Goal: Task Accomplishment & Management: Manage account settings

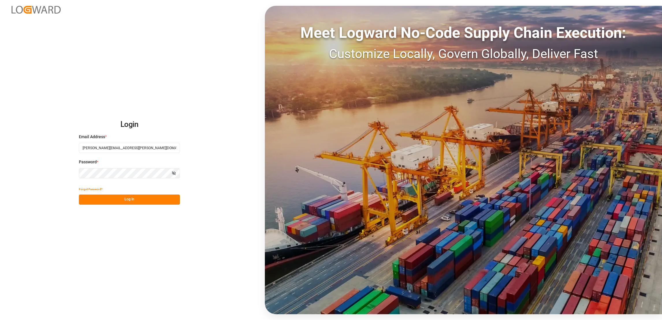
click at [132, 199] on button "Log In" at bounding box center [129, 200] width 101 height 10
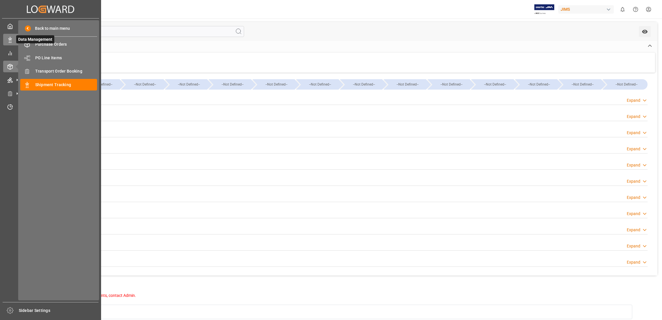
click at [8, 42] on icon at bounding box center [10, 40] width 6 height 6
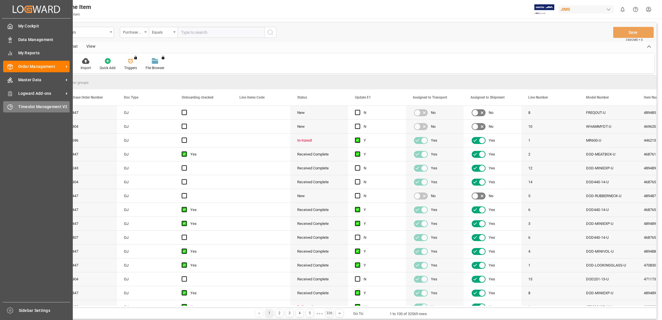
click at [26, 104] on span "Timeslot Management V2" at bounding box center [44, 107] width 52 height 6
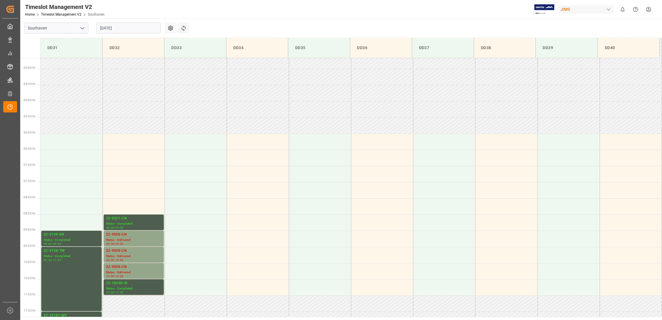
scroll to position [255, 0]
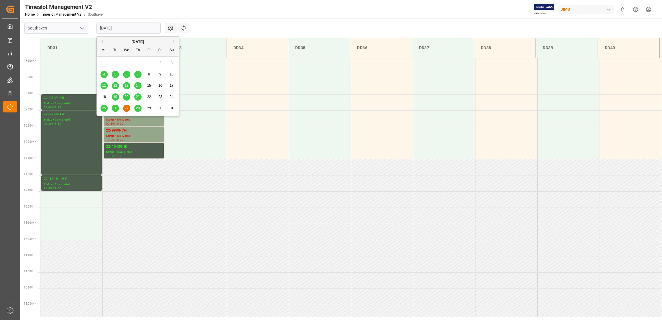
click at [136, 28] on input "[DATE]" at bounding box center [129, 28] width 64 height 11
click at [139, 109] on span "28" at bounding box center [138, 108] width 4 height 4
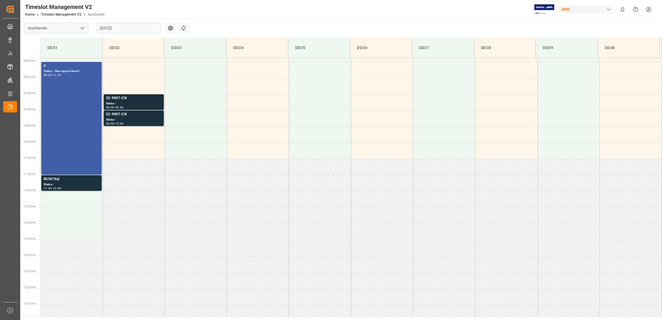
click at [75, 69] on div "Status - New appointment" at bounding box center [72, 71] width 56 height 5
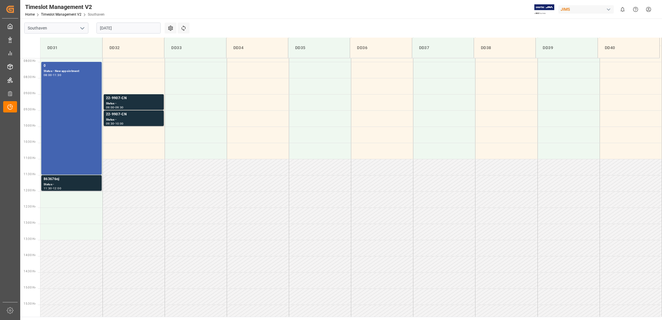
click at [51, 178] on div "863676oj" at bounding box center [72, 179] width 56 height 6
click at [121, 98] on div "22-9907-CN" at bounding box center [133, 98] width 55 height 6
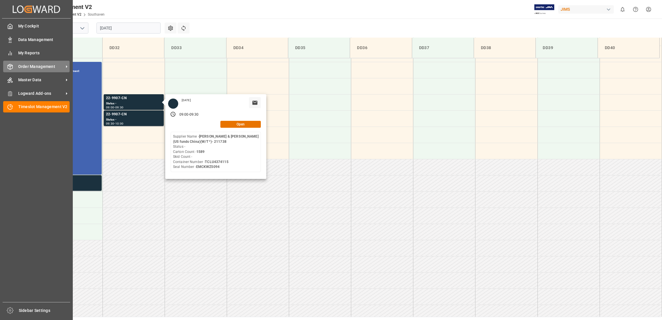
click at [63, 64] on span "Order Management" at bounding box center [41, 67] width 46 height 6
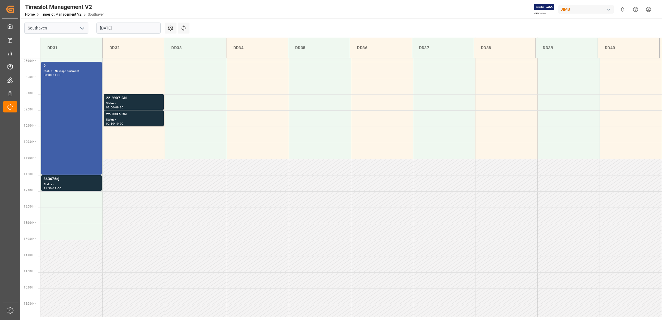
click at [72, 70] on div "Status - New appointment" at bounding box center [72, 71] width 56 height 5
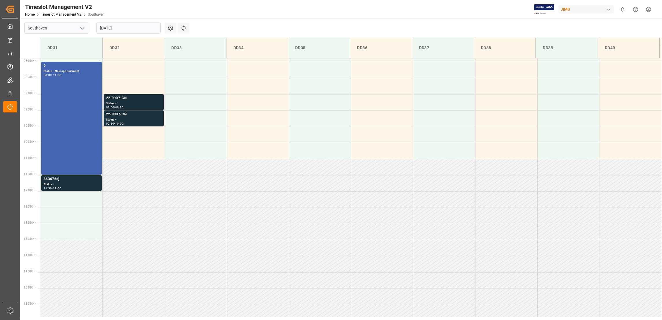
click at [125, 97] on div "22-9907-CN" at bounding box center [133, 98] width 55 height 6
click at [122, 114] on div "22-9907-CN" at bounding box center [133, 115] width 55 height 6
click at [61, 188] on div "12:00" at bounding box center [57, 188] width 8 height 3
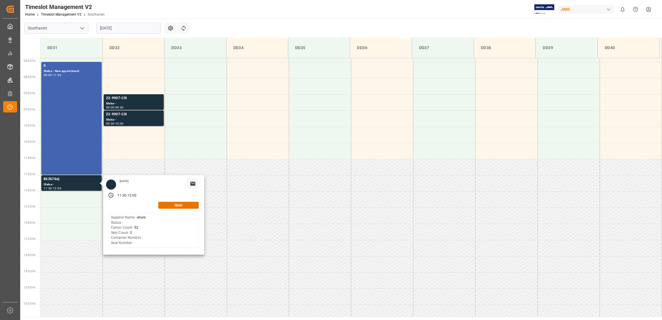
click at [292, 13] on div "Timeslot Management V2 Home Timeslot Management V2 Southaven JIMS 0 Notificatio…" at bounding box center [339, 9] width 646 height 18
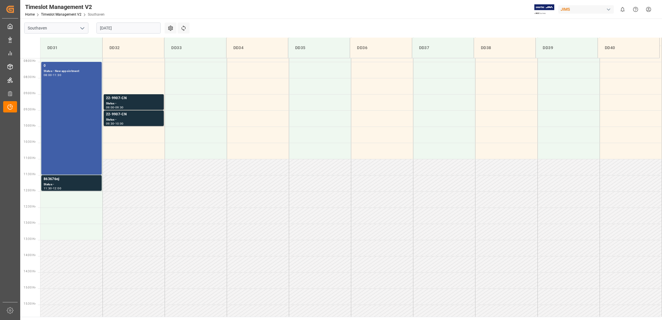
click at [76, 70] on div "Status - New appointment" at bounding box center [72, 71] width 56 height 5
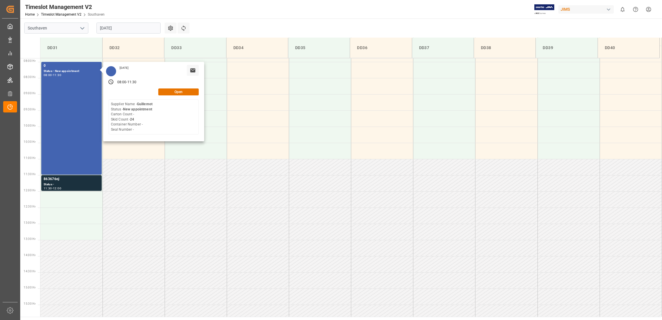
click at [338, 3] on div "Timeslot Management V2 Home Timeslot Management V2 Southaven JIMS 0 Notificatio…" at bounding box center [339, 9] width 646 height 18
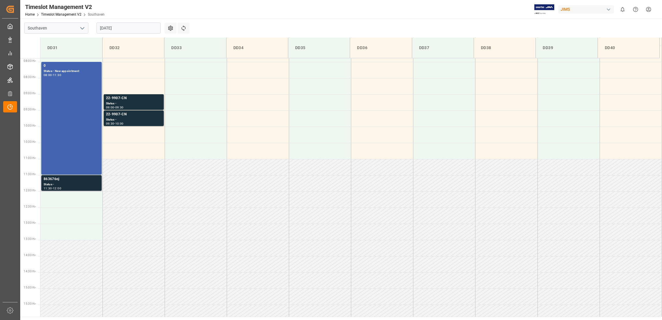
click at [58, 177] on div "863676oj" at bounding box center [72, 179] width 56 height 6
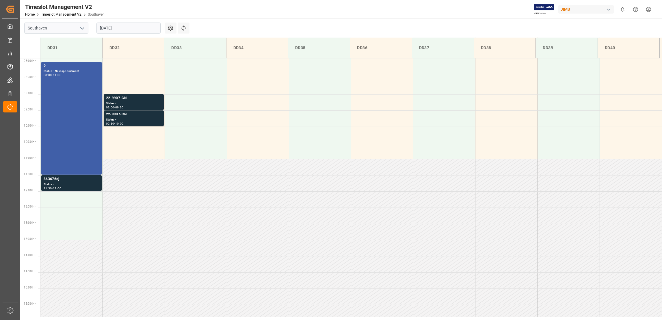
click at [46, 71] on div "Status - New appointment" at bounding box center [72, 71] width 56 height 5
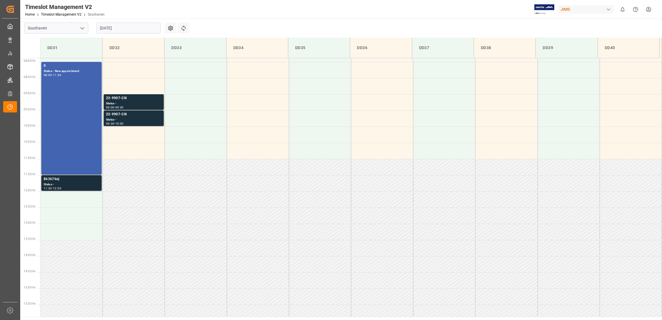
click at [53, 179] on div "863676oj" at bounding box center [72, 179] width 56 height 6
click at [54, 180] on div "863676oj" at bounding box center [72, 179] width 56 height 6
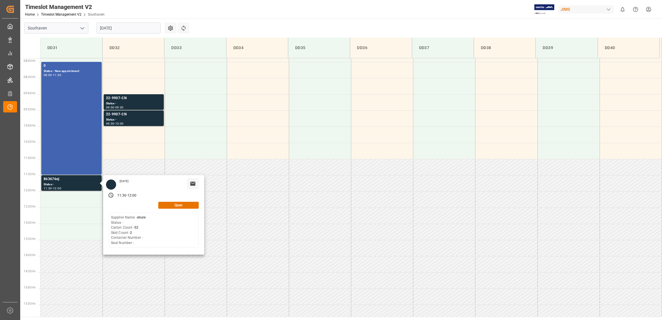
click at [177, 208] on div "Thursday, August 28, 2025 11:30 - 12:00 Open Supplier Name - shure Status - Car…" at bounding box center [153, 214] width 101 height 79
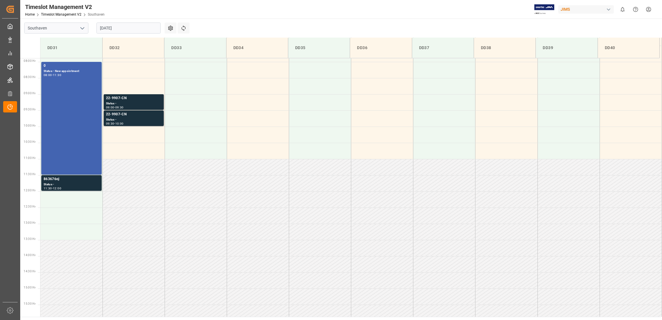
click at [178, 206] on td at bounding box center [196, 199] width 62 height 16
click at [57, 178] on div "863676oj" at bounding box center [72, 179] width 56 height 6
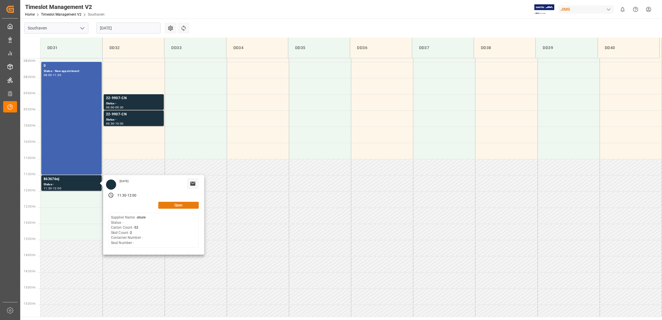
click at [180, 204] on button "Open" at bounding box center [178, 205] width 40 height 7
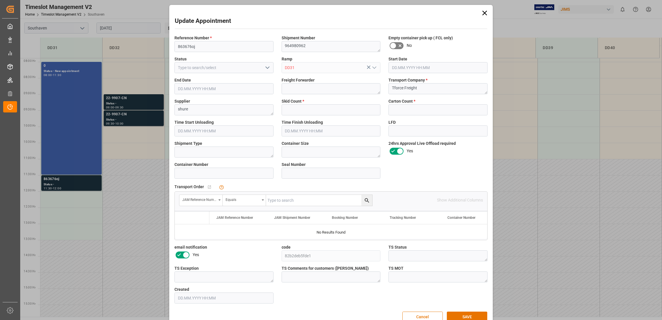
type input "2"
type input "52"
type input "28.08.2025 11:30"
type input "28.08.2025 12:00"
type input "27.08.2025 19:39"
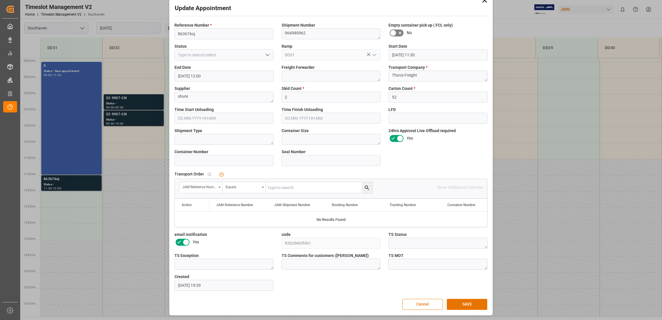
scroll to position [0, 0]
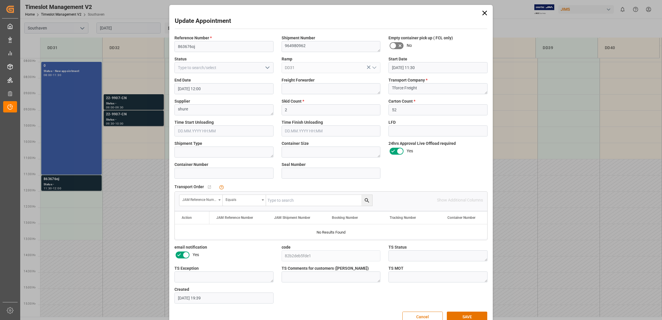
click at [77, 81] on div "Update Appointment Reference Number * 863676oj Shipment Number 964980962 Empty …" at bounding box center [331, 160] width 662 height 320
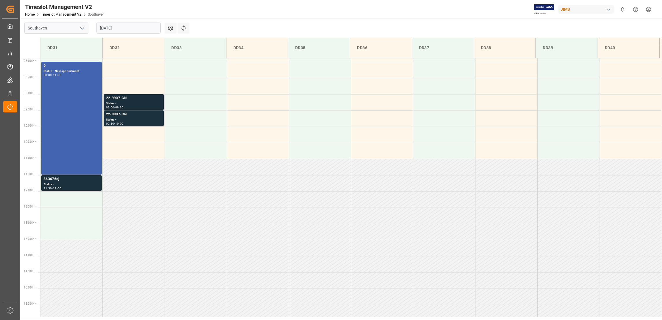
click at [146, 100] on div "22-9907-CN" at bounding box center [133, 98] width 55 height 6
click at [122, 114] on div "22-9907-CN" at bounding box center [133, 115] width 55 height 6
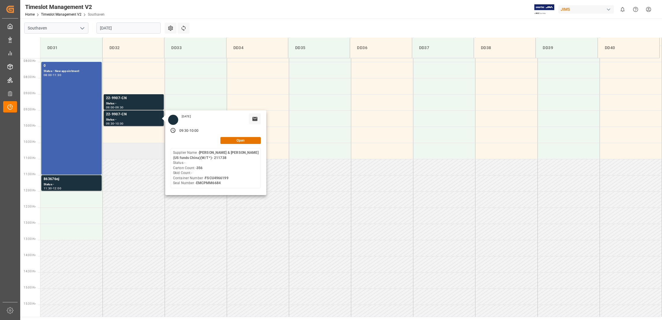
scroll to position [169, 0]
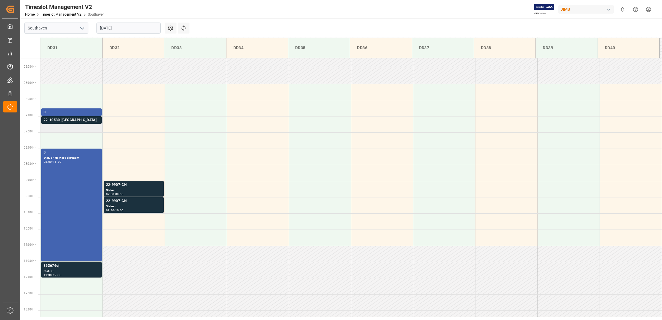
click at [63, 118] on div "22-10530-[GEOGRAPHIC_DATA]" at bounding box center [72, 120] width 56 height 6
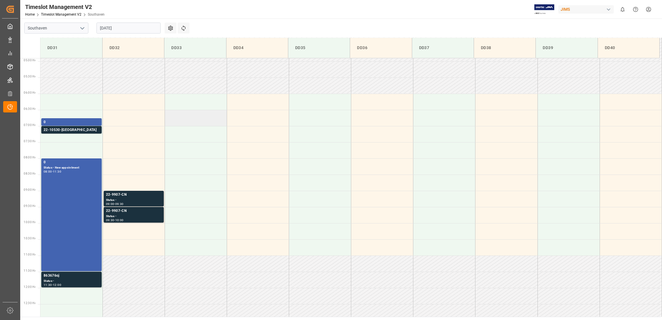
scroll to position [173, 0]
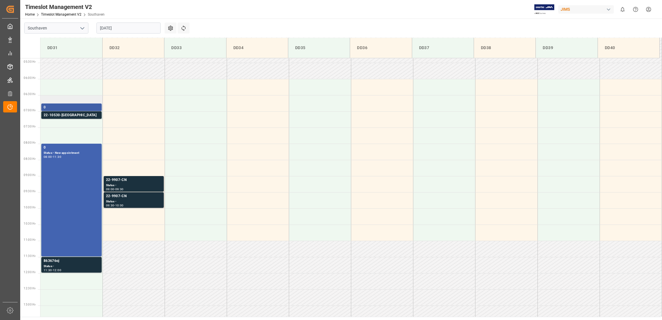
click at [85, 105] on div "0" at bounding box center [72, 108] width 56 height 6
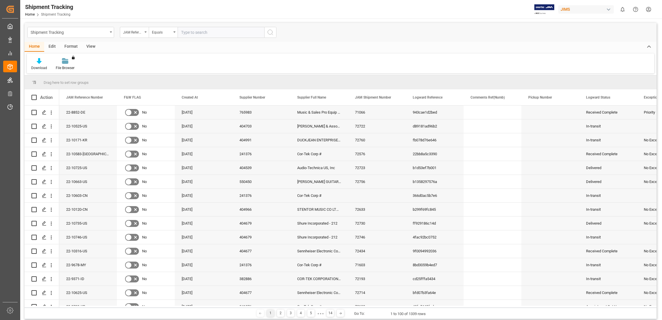
click at [55, 47] on div "Edit" at bounding box center [52, 47] width 16 height 10
click at [90, 47] on div "View" at bounding box center [91, 47] width 18 height 10
click at [160, 43] on div "Home Edit Format View" at bounding box center [341, 47] width 632 height 10
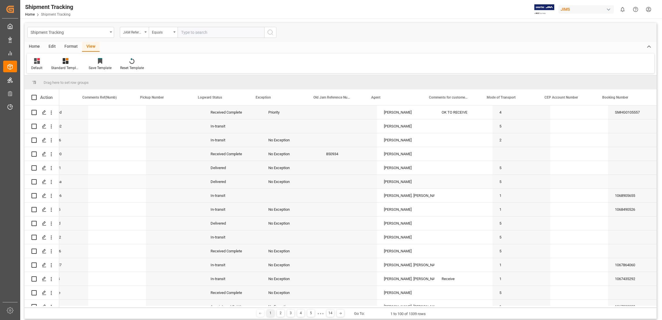
scroll to position [0, 390]
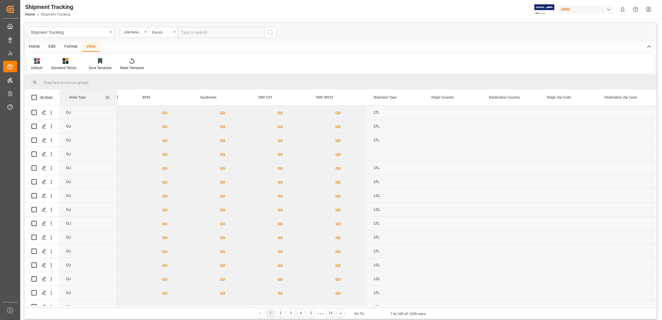
drag, startPoint x: 318, startPoint y: 97, endPoint x: 88, endPoint y: 102, distance: 229.8
drag, startPoint x: 83, startPoint y: 99, endPoint x: 93, endPoint y: 96, distance: 10.6
click at [93, 96] on div "Order Type" at bounding box center [87, 97] width 36 height 16
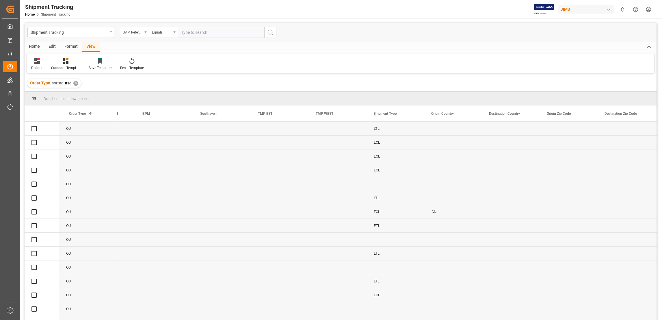
click at [95, 116] on div "Order Type 1" at bounding box center [87, 113] width 36 height 16
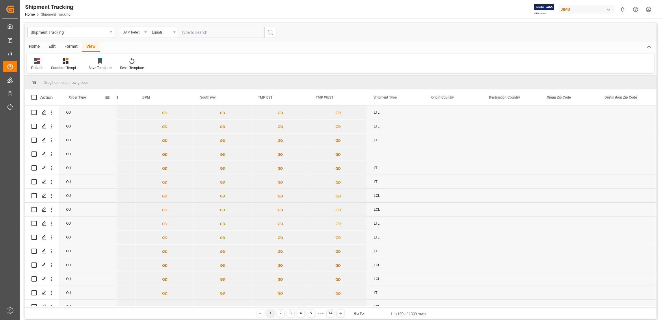
click at [106, 99] on span at bounding box center [107, 97] width 5 height 5
drag, startPoint x: 81, startPoint y: 98, endPoint x: 92, endPoint y: 99, distance: 11.3
click at [92, 99] on div "Order Type" at bounding box center [87, 97] width 36 height 16
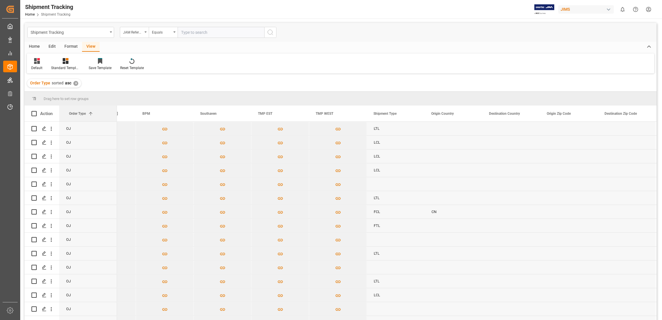
drag, startPoint x: 92, startPoint y: 115, endPoint x: 55, endPoint y: 119, distance: 37.9
click at [55, 119] on div "Action Order Type 1" at bounding box center [71, 113] width 92 height 16
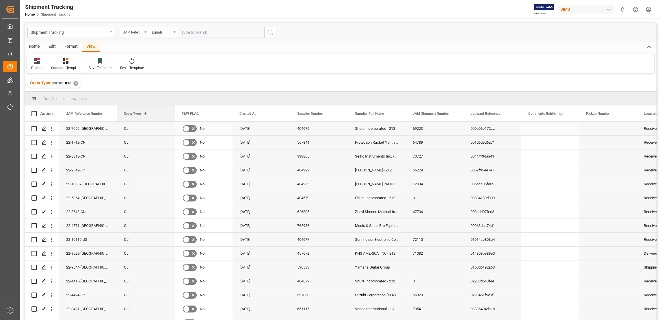
drag, startPoint x: 78, startPoint y: 116, endPoint x: 137, endPoint y: 125, distance: 60.3
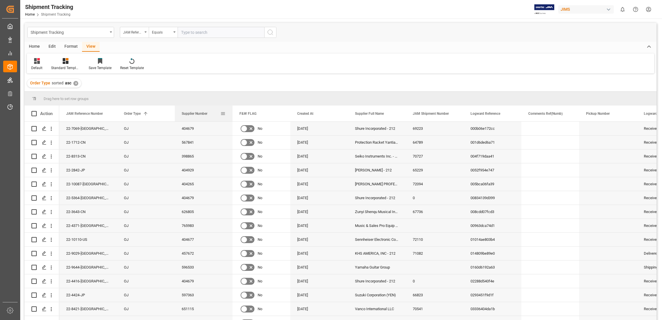
drag, startPoint x: 312, startPoint y: 112, endPoint x: 182, endPoint y: 116, distance: 129.3
click at [182, 116] on div "Supplier Number" at bounding box center [201, 113] width 39 height 16
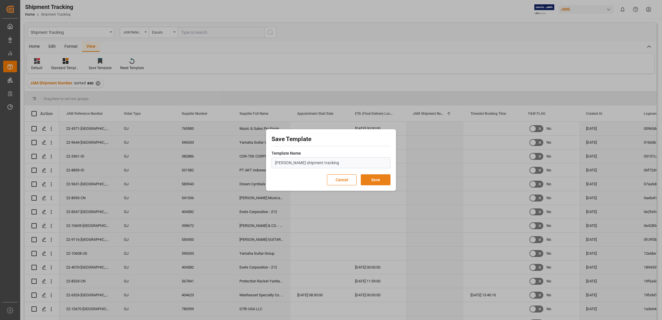
type input "[PERSON_NAME] shipment tracking"
click at [375, 178] on button "Save" at bounding box center [376, 179] width 30 height 11
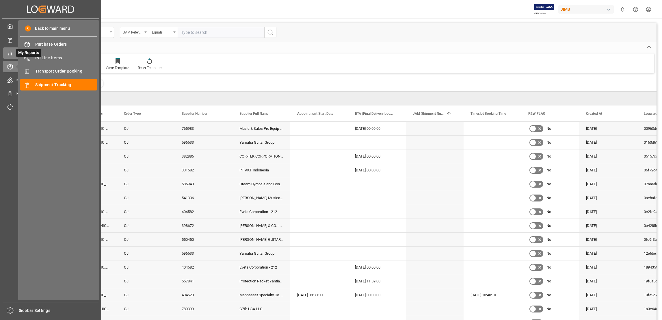
click at [9, 53] on icon at bounding box center [10, 53] width 6 height 6
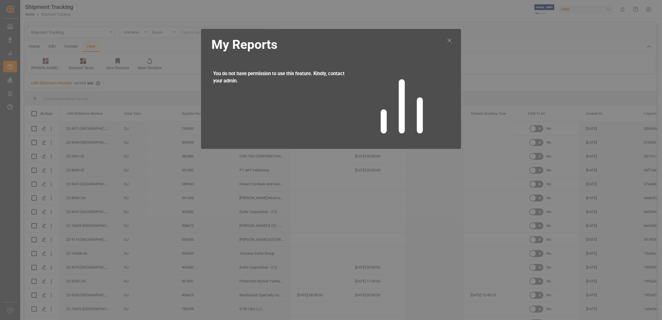
click at [450, 41] on line at bounding box center [449, 40] width 3 height 3
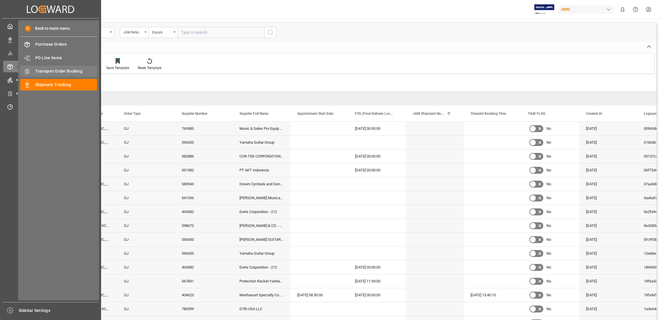
click at [66, 71] on span "Transport Order Booking" at bounding box center [66, 71] width 62 height 6
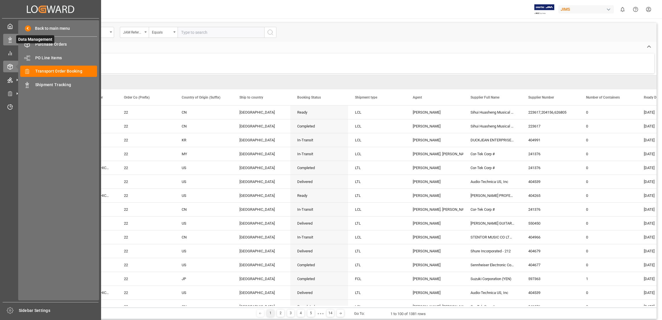
click at [11, 40] on icon at bounding box center [10, 40] width 6 height 6
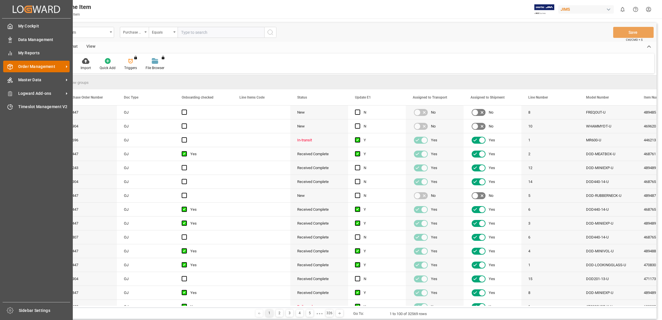
click at [64, 64] on icon at bounding box center [67, 67] width 6 height 6
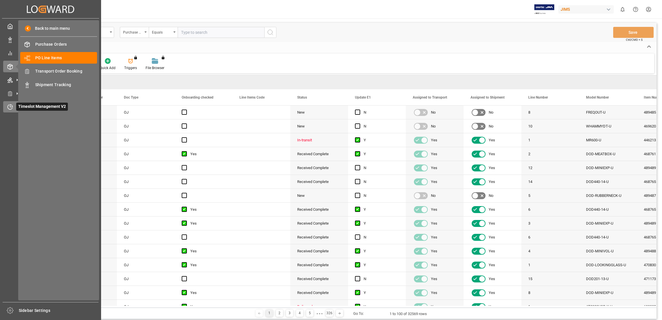
click at [8, 105] on icon at bounding box center [10, 107] width 6 height 6
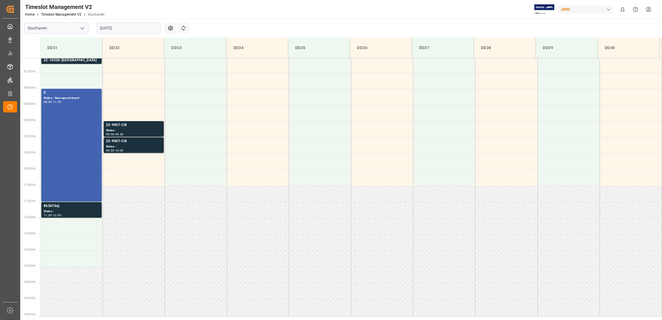
scroll to position [255, 0]
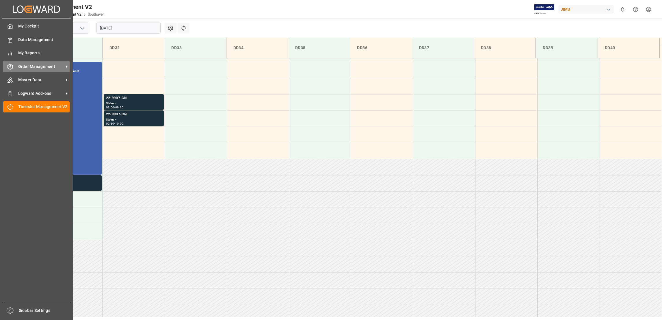
click at [61, 66] on span "Order Management" at bounding box center [41, 67] width 46 height 6
click at [65, 66] on icon at bounding box center [67, 67] width 6 height 6
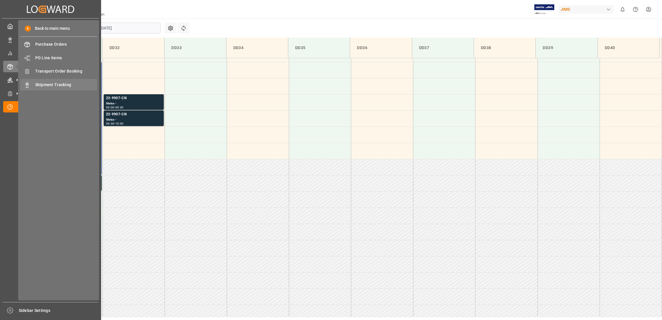
click at [65, 85] on span "Shipment Tracking" at bounding box center [66, 85] width 62 height 6
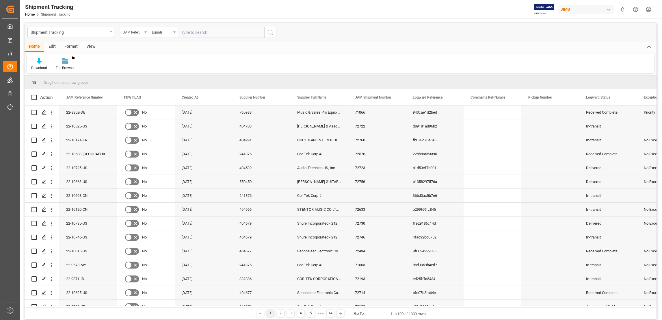
click at [93, 46] on div "View" at bounding box center [91, 47] width 18 height 10
click at [51, 47] on div "Edit" at bounding box center [52, 47] width 16 height 10
click at [53, 46] on div "Edit" at bounding box center [52, 47] width 16 height 10
click at [33, 48] on div "Home" at bounding box center [35, 47] width 20 height 10
click at [51, 46] on div "Edit" at bounding box center [52, 47] width 16 height 10
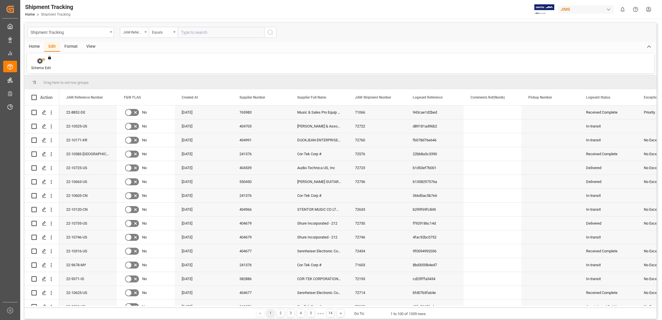
click at [73, 46] on div "Format" at bounding box center [71, 47] width 22 height 10
click at [91, 46] on div "View" at bounding box center [91, 47] width 18 height 10
click at [105, 64] on div "Save Template" at bounding box center [100, 64] width 32 height 13
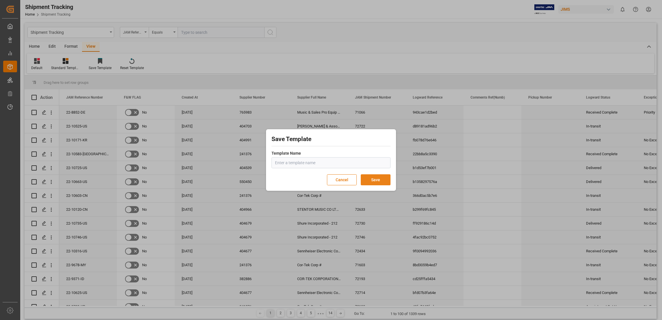
click at [379, 179] on button "Save" at bounding box center [376, 179] width 30 height 11
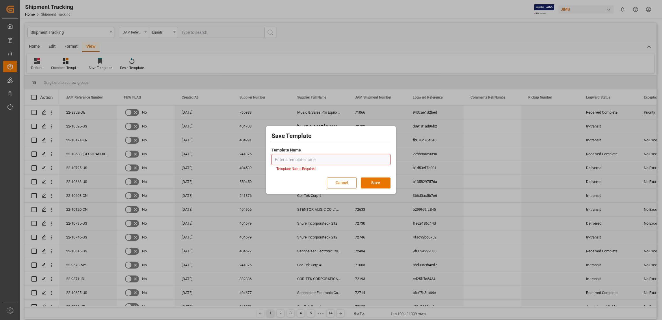
click at [343, 182] on button "Cancel" at bounding box center [342, 182] width 30 height 11
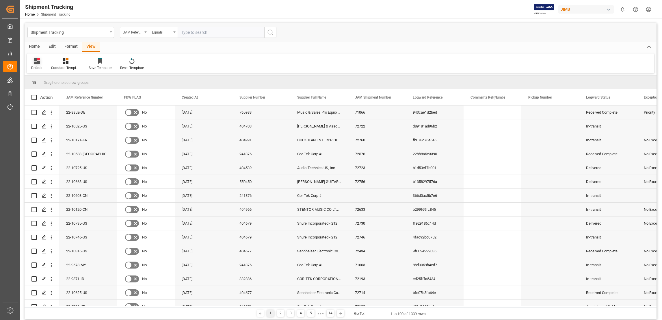
click at [37, 69] on div "Default" at bounding box center [36, 67] width 11 height 5
click at [63, 104] on div "[PERSON_NAME] shipment tracking" at bounding box center [59, 105] width 51 height 6
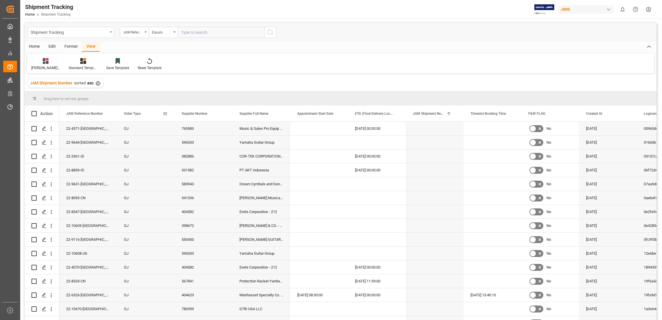
click at [165, 113] on span at bounding box center [165, 113] width 5 height 5
click at [236, 82] on div "JAM Shipment Number sorted asc ✕" at bounding box center [341, 83] width 632 height 16
click at [339, 113] on span at bounding box center [338, 113] width 5 height 5
drag, startPoint x: 317, startPoint y: 114, endPoint x: 303, endPoint y: 116, distance: 14.2
click at [303, 116] on span "Appointment Start Date" at bounding box center [315, 114] width 36 height 4
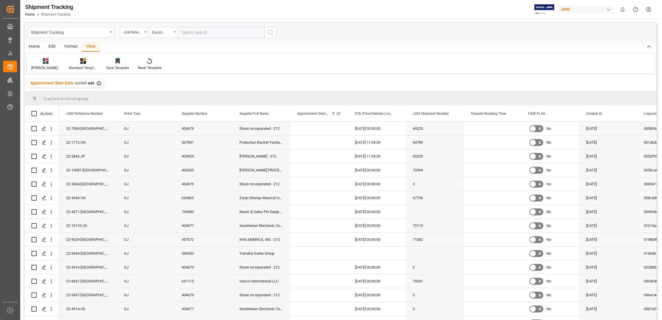
click at [340, 114] on span at bounding box center [338, 113] width 5 height 5
click at [409, 116] on span "columns" at bounding box center [401, 115] width 27 height 10
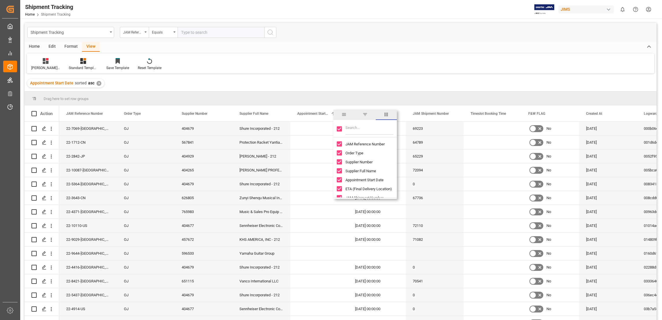
click at [363, 113] on span "filter" at bounding box center [365, 114] width 5 height 5
click at [390, 145] on input "date" at bounding box center [365, 145] width 57 height 12
type input "[DATE]"
click at [375, 163] on button "Apply" at bounding box center [372, 163] width 11 height 6
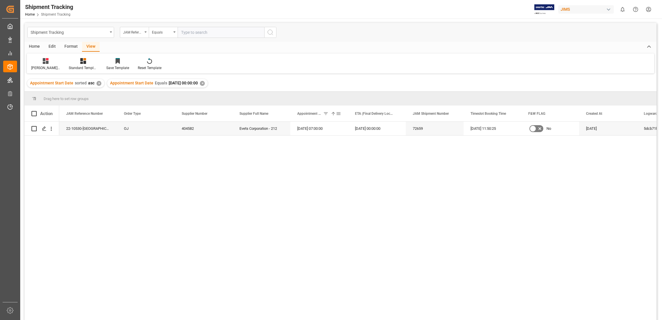
click at [326, 114] on span at bounding box center [325, 113] width 5 height 5
click at [341, 113] on div "Appointment Start Date 1" at bounding box center [319, 113] width 58 height 16
click at [338, 114] on span at bounding box center [338, 113] width 5 height 5
click at [295, 148] on div "22-10530-US OJ 404582 Evets Corporation - 212 [DATE] 07:00:00 [DATE] 00:00:00 7…" at bounding box center [358, 223] width 598 height 202
click at [314, 113] on span "Appointment Start Date" at bounding box center [309, 114] width 24 height 4
